Goal: Task Accomplishment & Management: Manage account settings

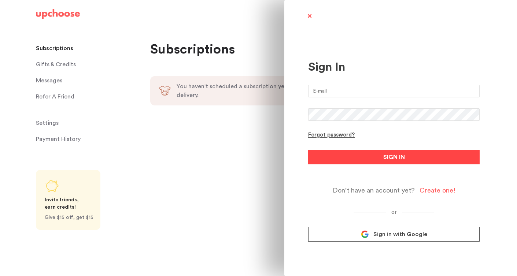
type input "matteoreneepellegrini@gmail.com"
click at [403, 161] on span "SIGN IN" at bounding box center [394, 157] width 22 height 9
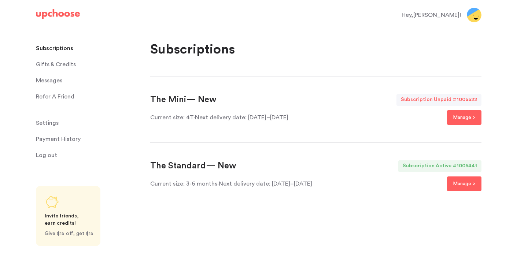
click at [52, 81] on span "Messages" at bounding box center [49, 80] width 26 height 15
click at [50, 81] on span "Messages" at bounding box center [49, 80] width 26 height 15
click at [50, 82] on span "Messages" at bounding box center [49, 80] width 26 height 15
click at [49, 80] on span "Messages" at bounding box center [49, 80] width 26 height 15
click at [53, 61] on span "Gifts & Credits" at bounding box center [56, 64] width 40 height 15
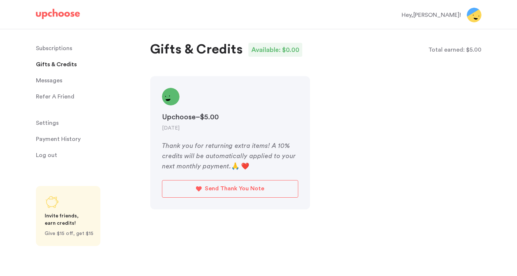
click at [55, 81] on span "Messages" at bounding box center [49, 80] width 26 height 15
click at [56, 97] on p "Refer A Friend" at bounding box center [55, 96] width 38 height 15
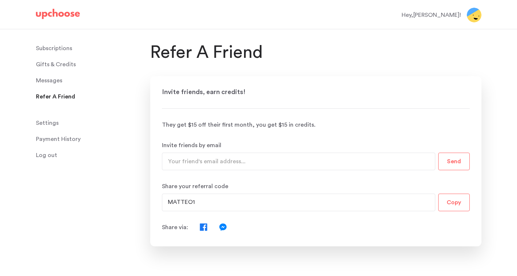
click at [55, 79] on span "Messages" at bounding box center [49, 80] width 26 height 15
click at [49, 124] on span "Settings" at bounding box center [47, 123] width 23 height 15
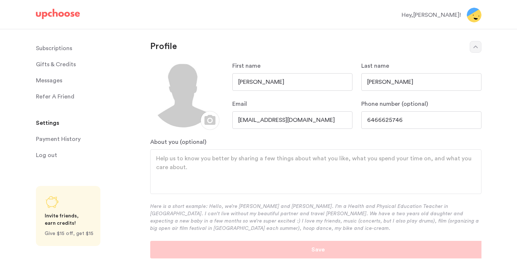
click at [52, 141] on p "Payment History" at bounding box center [58, 139] width 45 height 15
click at [47, 158] on span "Log out" at bounding box center [46, 155] width 21 height 15
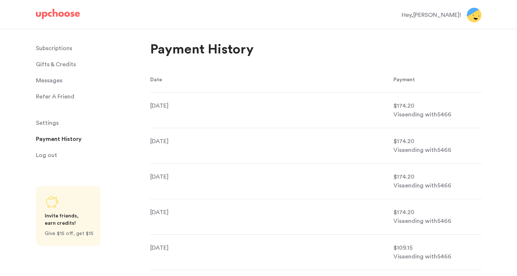
click at [65, 49] on p "Subscriptions" at bounding box center [54, 48] width 36 height 15
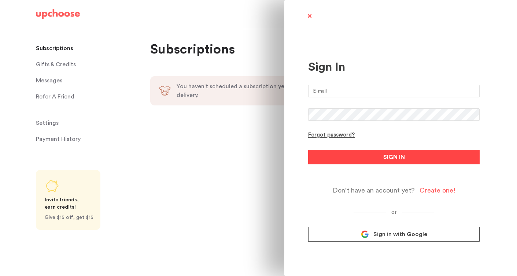
type input "[EMAIL_ADDRESS][DOMAIN_NAME]"
click at [376, 161] on button "SIGN IN" at bounding box center [393, 157] width 171 height 15
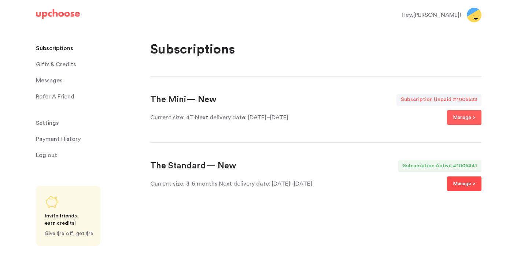
click at [459, 185] on p "Manage >" at bounding box center [464, 183] width 23 height 9
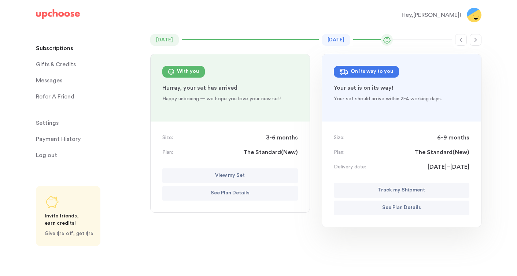
scroll to position [75, 0]
click at [233, 192] on p "See Plan Details" at bounding box center [230, 193] width 39 height 9
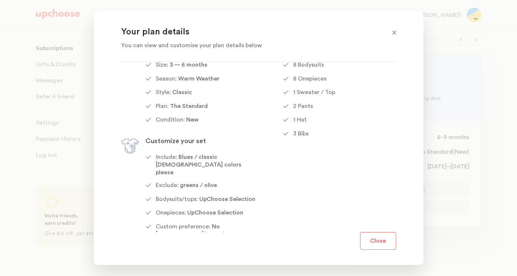
scroll to position [0, 0]
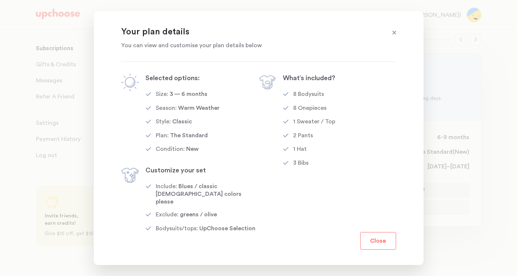
click at [393, 33] on span at bounding box center [394, 33] width 10 height 10
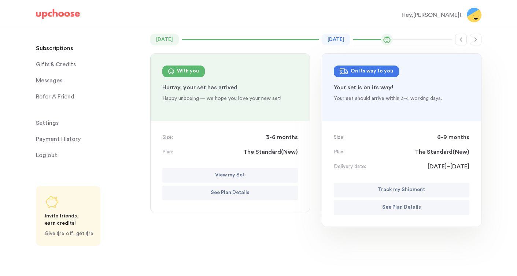
click at [406, 194] on p "Track my Shipment" at bounding box center [400, 190] width 47 height 9
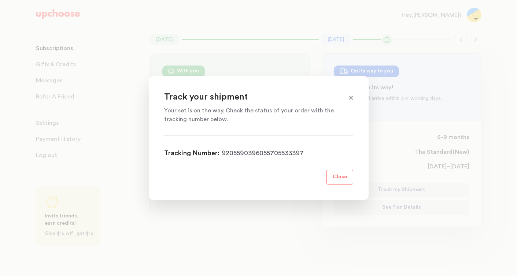
click at [268, 155] on link "9205590396055705533397" at bounding box center [263, 153] width 82 height 8
click at [342, 97] on header "Track your shipment Your set is on the way. Check the status of your order with…" at bounding box center [258, 108] width 189 height 32
click at [350, 97] on span at bounding box center [351, 98] width 10 height 10
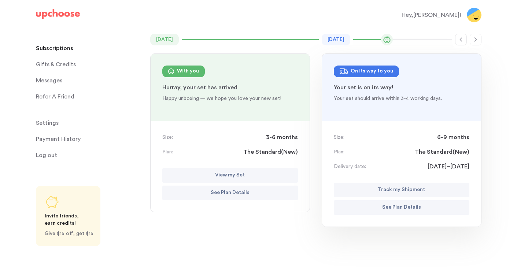
click at [56, 81] on span "Messages" at bounding box center [49, 80] width 26 height 15
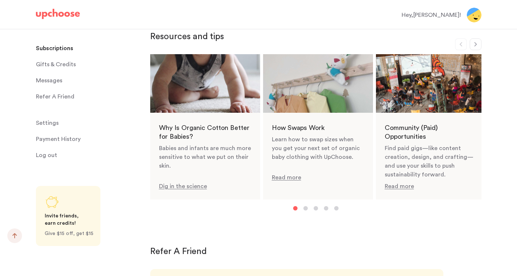
scroll to position [460, 0]
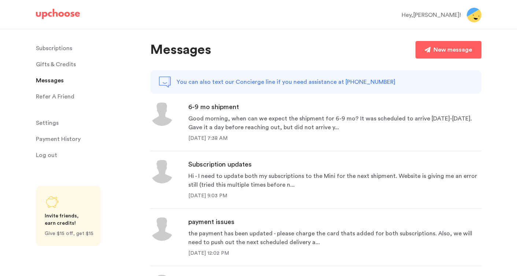
click at [59, 18] on img at bounding box center [58, 14] width 44 height 10
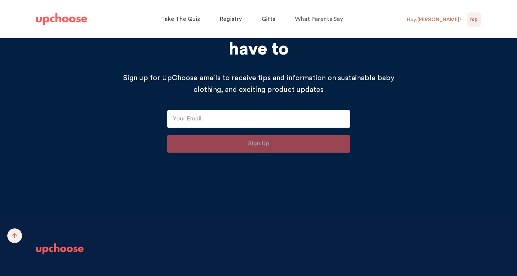
scroll to position [7616, 0]
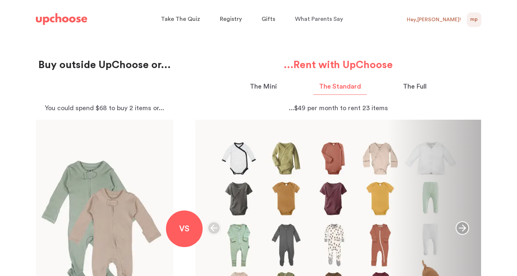
scroll to position [0, 0]
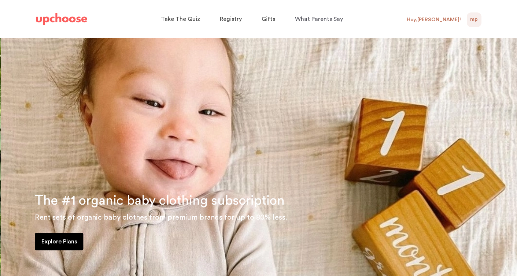
click at [72, 22] on img at bounding box center [61, 19] width 51 height 12
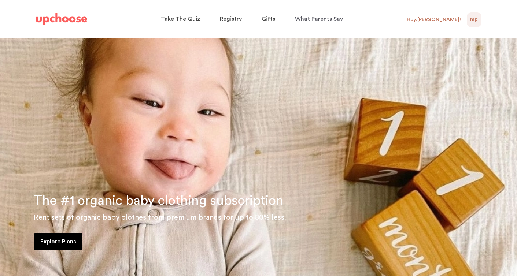
click at [75, 20] on img at bounding box center [61, 19] width 51 height 12
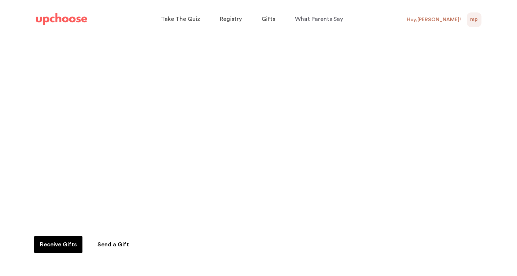
click at [445, 21] on div "Hey, [PERSON_NAME] !" at bounding box center [433, 19] width 54 height 7
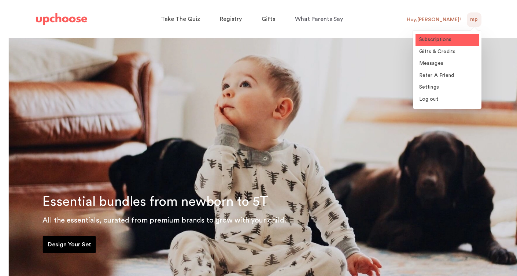
click at [436, 41] on span "Subscriptions" at bounding box center [435, 39] width 33 height 5
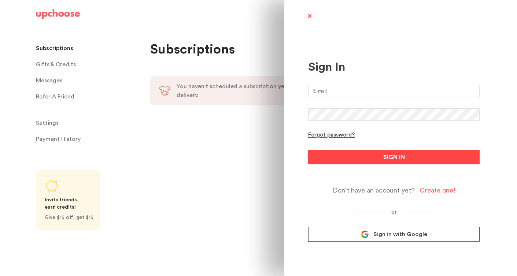
type input "[EMAIL_ADDRESS][DOMAIN_NAME]"
click at [369, 160] on button "SIGN IN" at bounding box center [393, 157] width 171 height 15
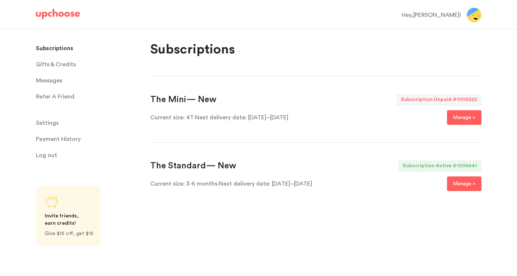
click at [51, 81] on span "Messages" at bounding box center [49, 80] width 26 height 15
click at [51, 80] on span "Messages" at bounding box center [49, 80] width 26 height 15
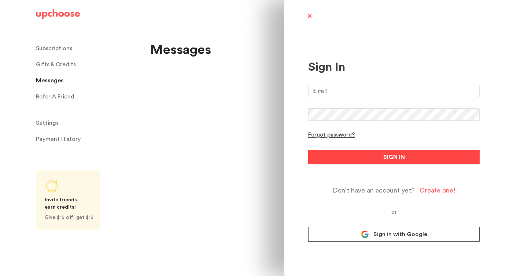
type input "matteoreneepellegrini@gmail.com"
click at [381, 153] on button "SIGN IN" at bounding box center [393, 157] width 171 height 15
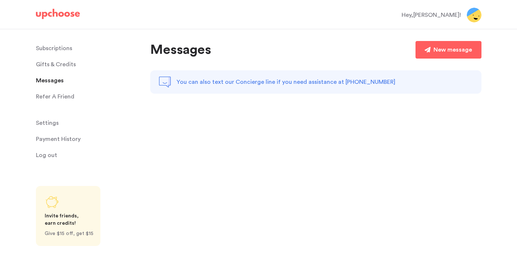
click at [44, 53] on p "Subscriptions" at bounding box center [54, 48] width 36 height 15
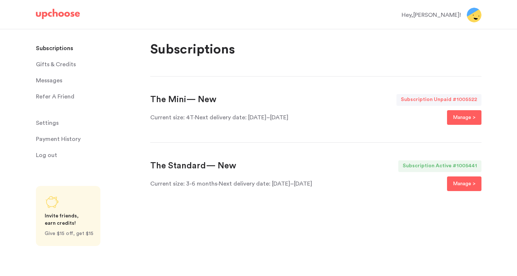
click at [64, 140] on p "Payment History" at bounding box center [58, 139] width 45 height 15
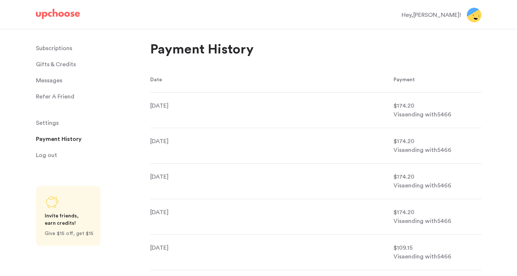
click at [406, 105] on span "$174.20" at bounding box center [403, 106] width 21 height 6
copy span "174.20"
click at [46, 122] on span "Settings" at bounding box center [47, 123] width 23 height 15
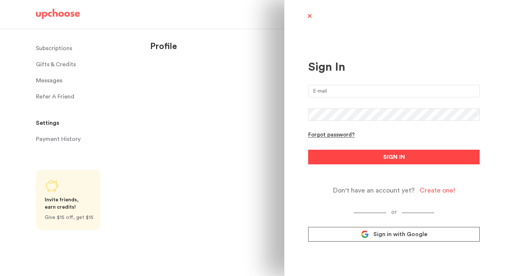
type input "[EMAIL_ADDRESS][DOMAIN_NAME]"
click at [343, 157] on button "SIGN IN" at bounding box center [393, 157] width 171 height 15
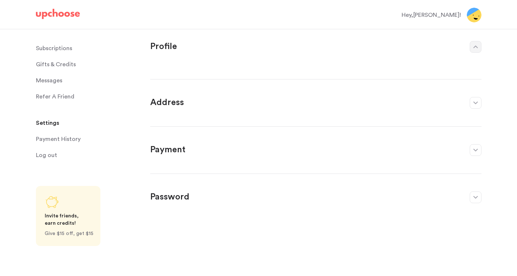
select select "CA"
